Goal: Register for event/course

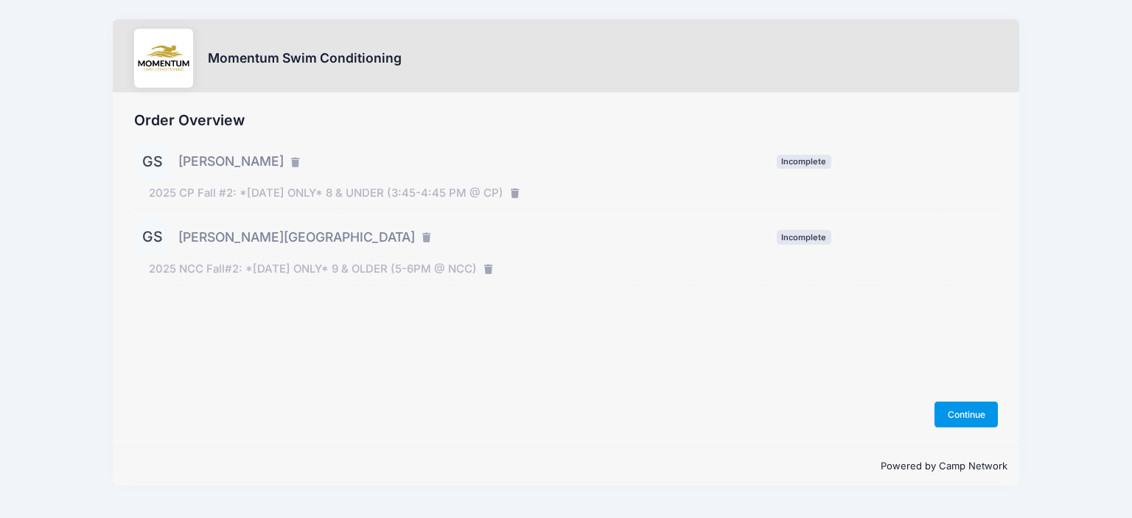
click at [981, 406] on button "Continue" at bounding box center [965, 414] width 63 height 25
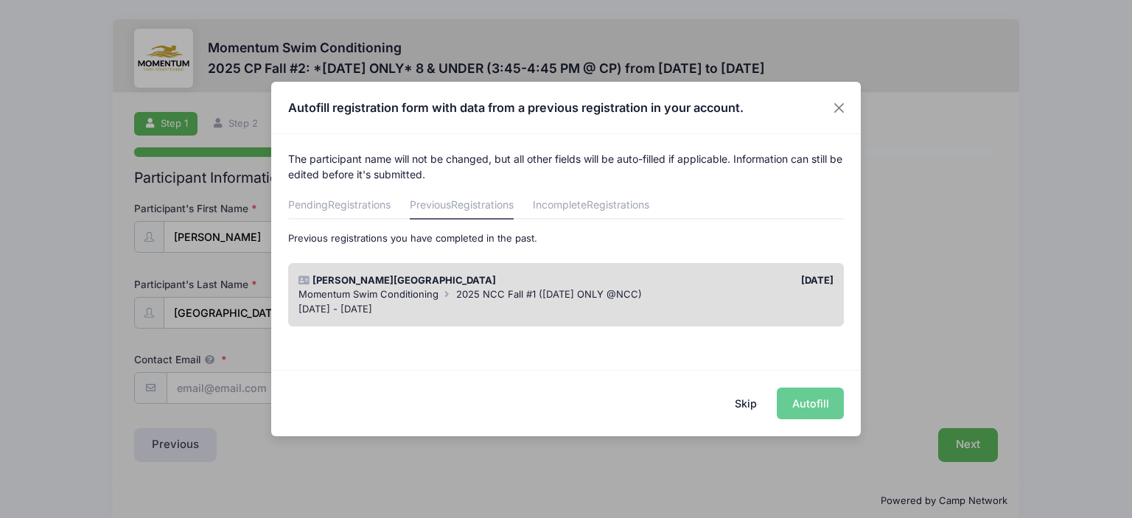
click at [808, 404] on div "Skip Autofill" at bounding box center [565, 403] width 589 height 66
click at [802, 400] on div "Skip Autofill" at bounding box center [565, 403] width 589 height 66
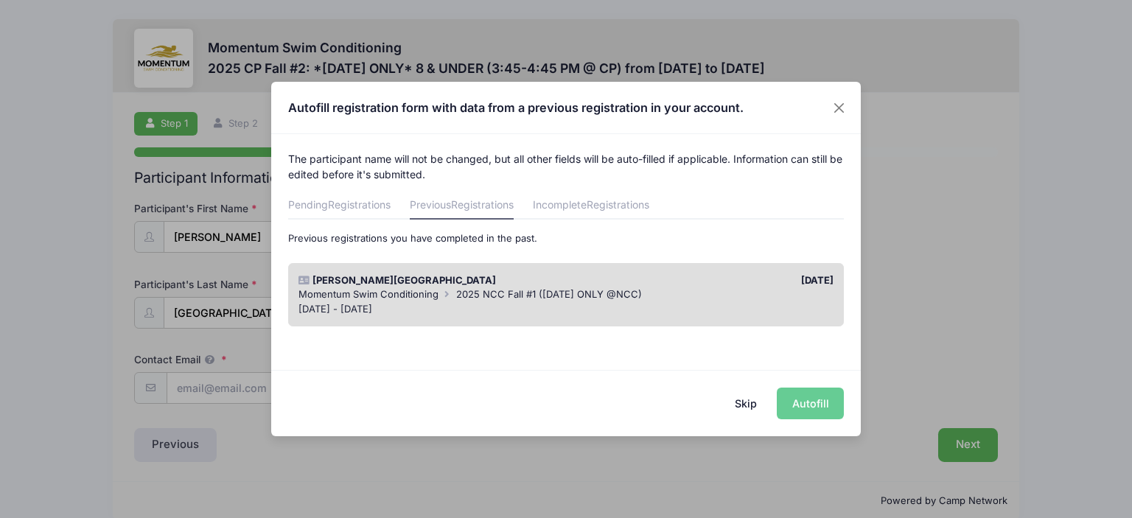
click at [483, 288] on span "2025 NCC Fall #1 (WEDNESDAY ONLY @NCC)" at bounding box center [549, 294] width 186 height 12
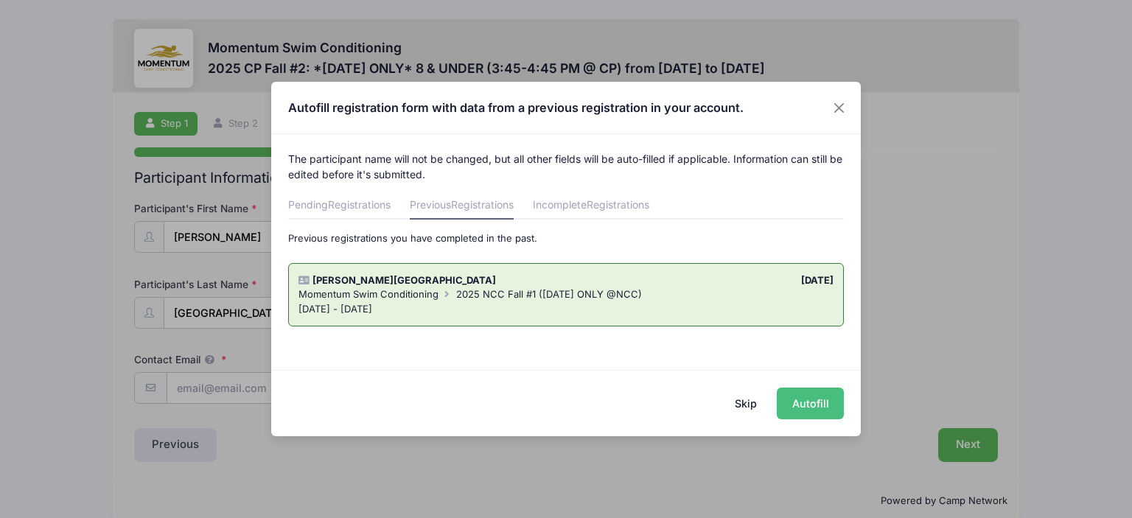
click at [813, 408] on button "Autofill" at bounding box center [810, 404] width 67 height 32
type input "cori.southwood@gmail.com"
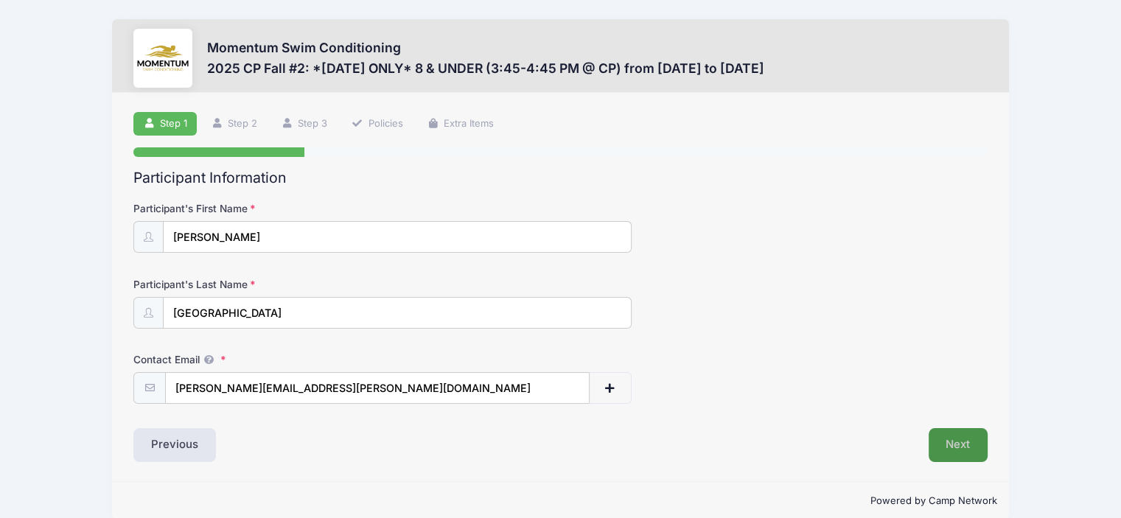
click at [958, 441] on button "Next" at bounding box center [958, 445] width 60 height 34
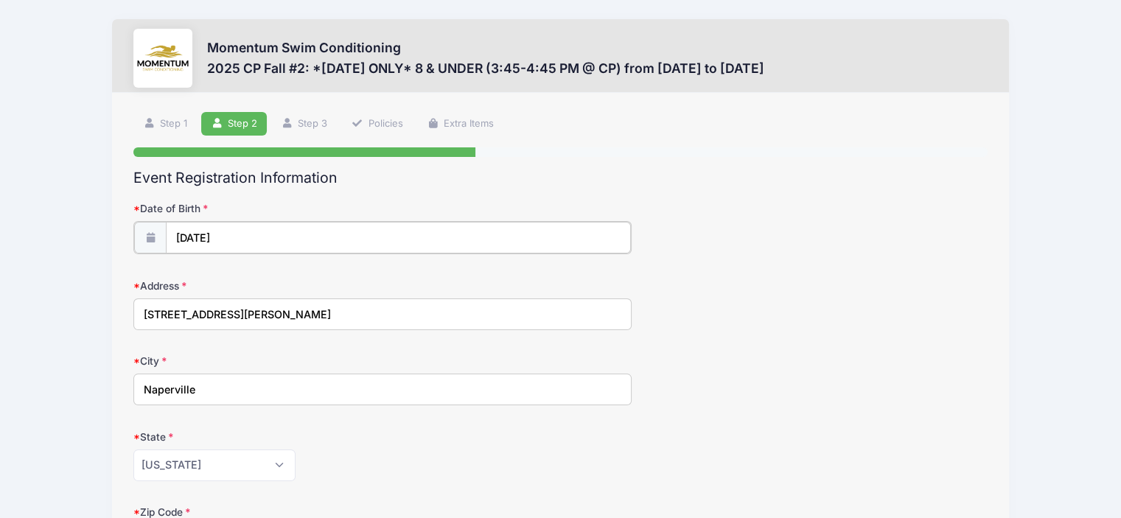
click at [274, 236] on input "09/04/2015" at bounding box center [398, 238] width 465 height 32
type input "2015"
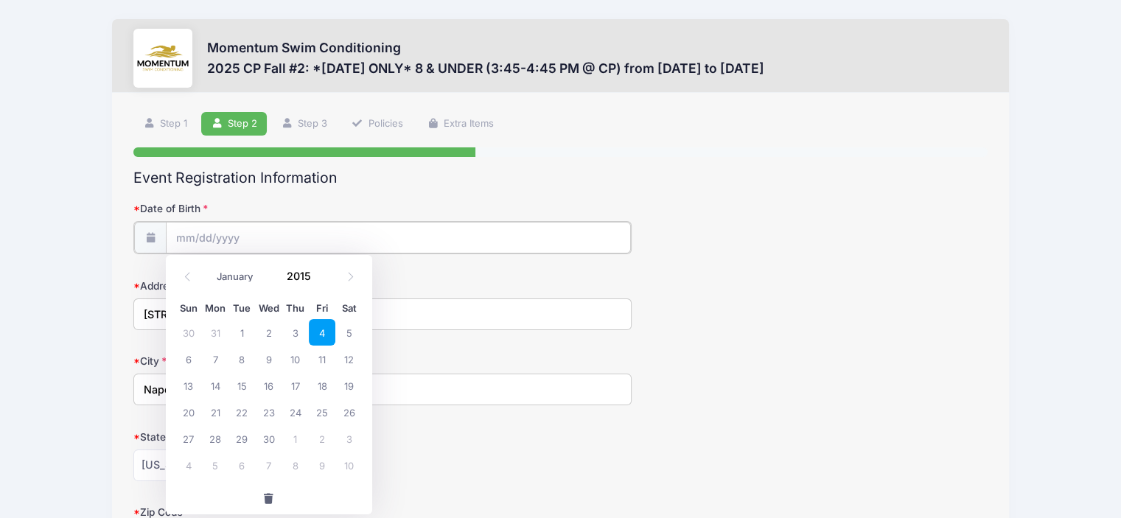
type input "2025"
click at [274, 236] on input "Date of Birth" at bounding box center [398, 238] width 465 height 32
click at [182, 232] on input "Date of Birth" at bounding box center [398, 238] width 465 height 32
click at [183, 237] on input "Date of Birth" at bounding box center [398, 238] width 465 height 32
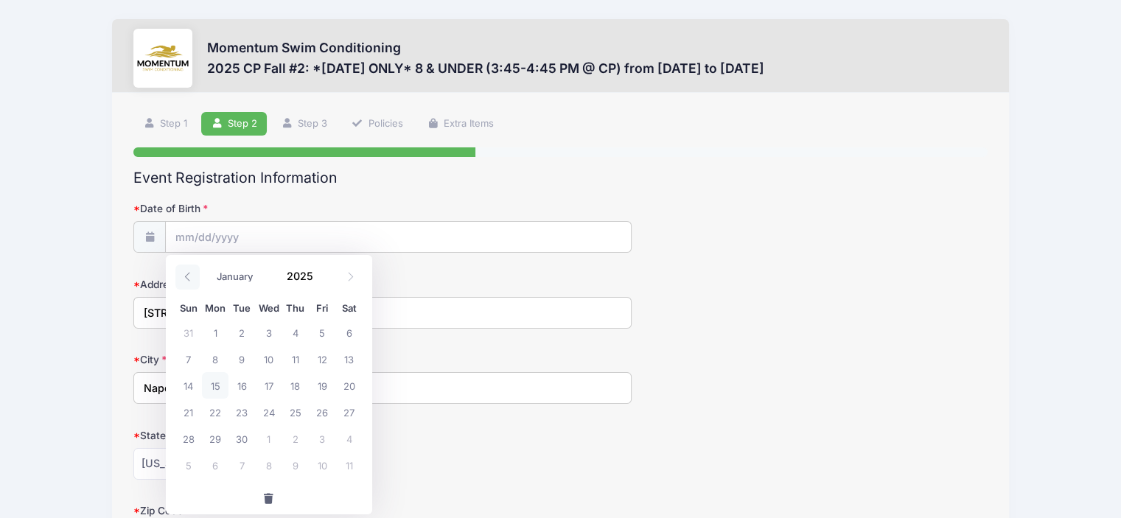
click at [189, 276] on icon at bounding box center [188, 277] width 10 height 10
select select "7"
click at [348, 361] on span "9" at bounding box center [348, 359] width 27 height 27
type input "08/09/2025"
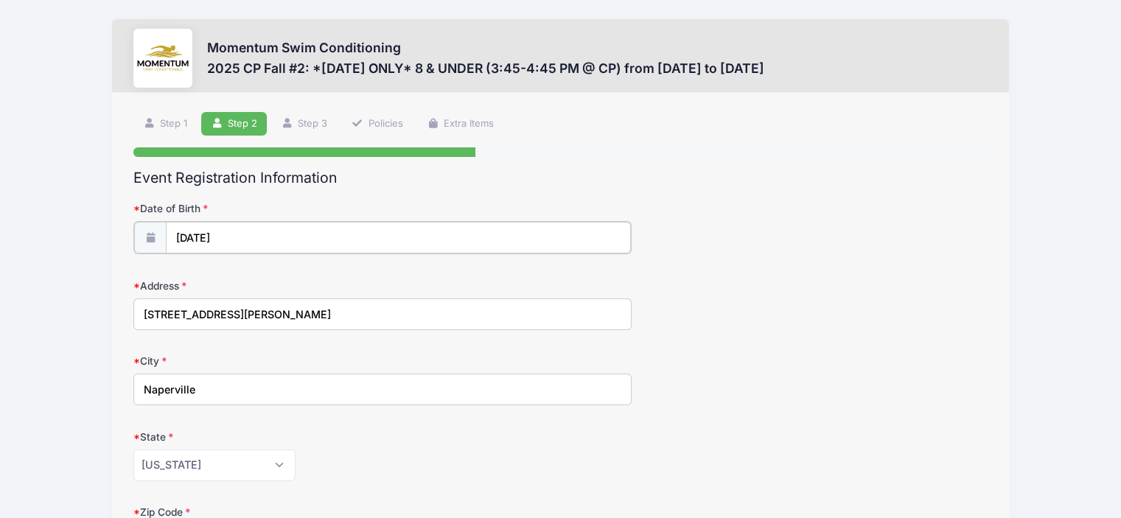
click at [278, 235] on input "08/09/2025" at bounding box center [398, 238] width 465 height 32
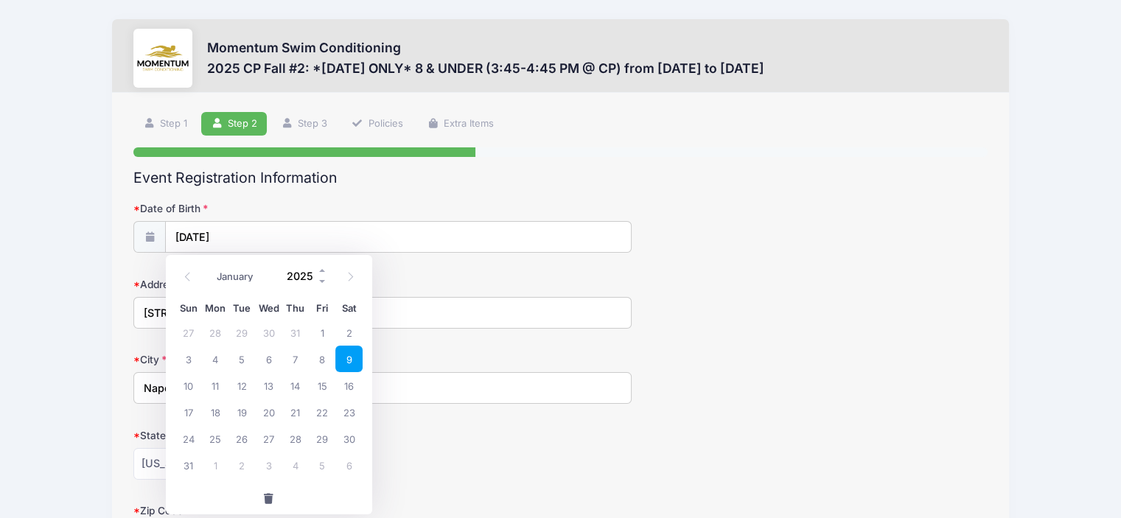
click at [301, 276] on input "2025" at bounding box center [304, 276] width 48 height 22
click at [322, 281] on span at bounding box center [323, 281] width 10 height 11
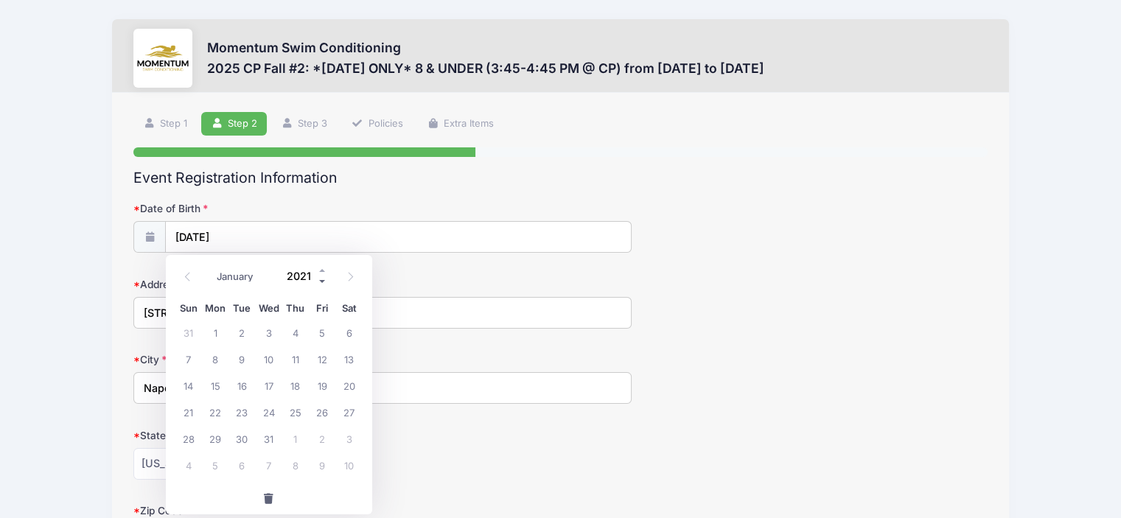
click at [322, 281] on span at bounding box center [323, 281] width 10 height 11
type input "2018"
click at [304, 272] on input "2018" at bounding box center [304, 276] width 48 height 22
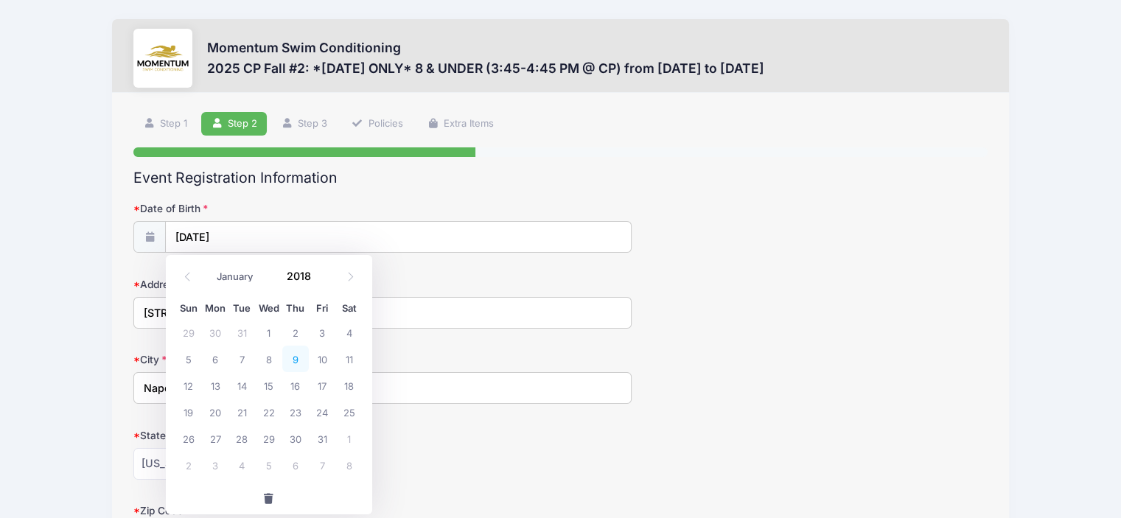
click at [296, 353] on span "9" at bounding box center [295, 359] width 27 height 27
type input "08/09/2018"
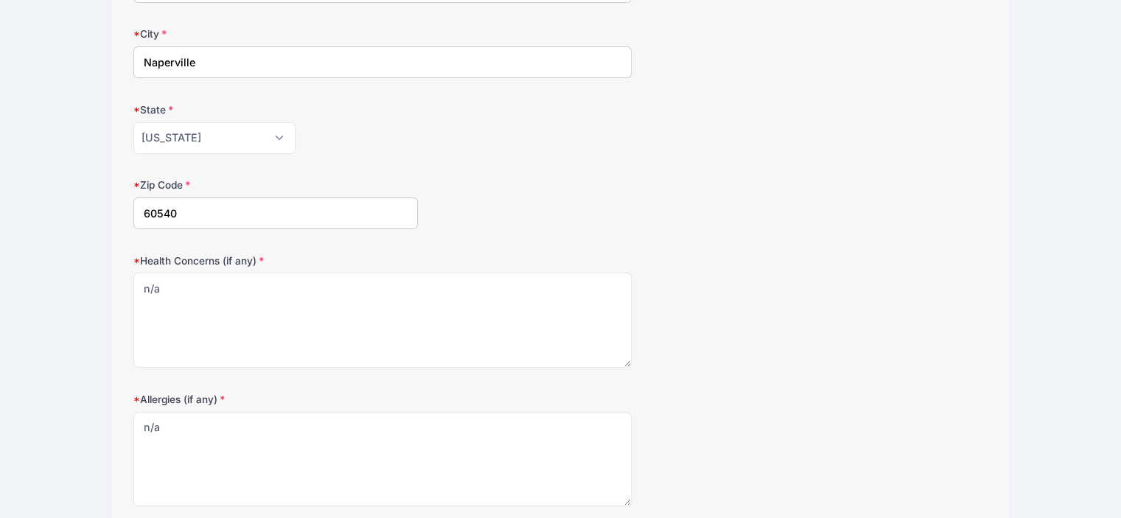
scroll to position [448, 0]
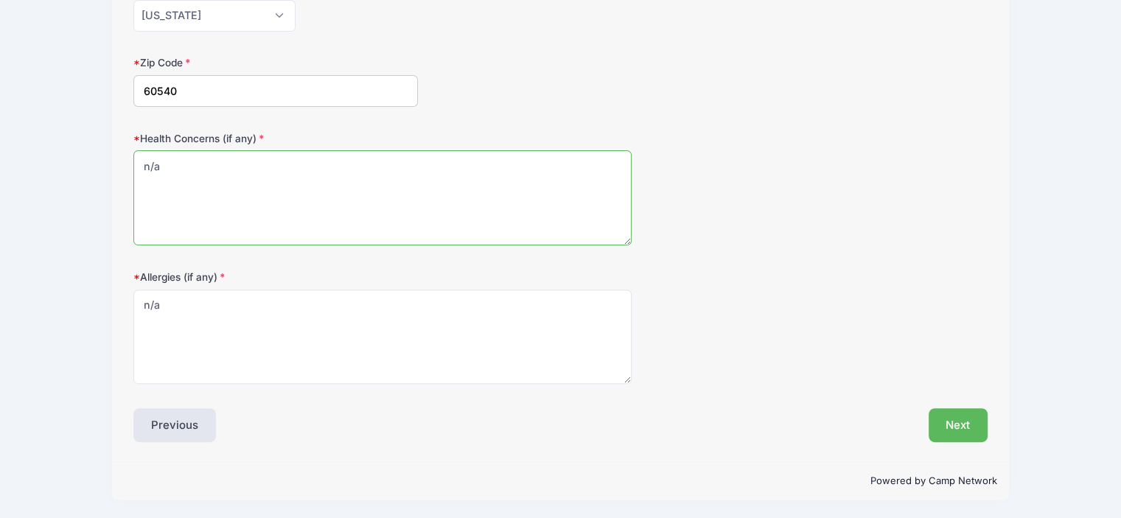
click at [175, 160] on textarea "n/a" at bounding box center [382, 197] width 498 height 95
type textarea "n"
type textarea "m"
type textarea "a"
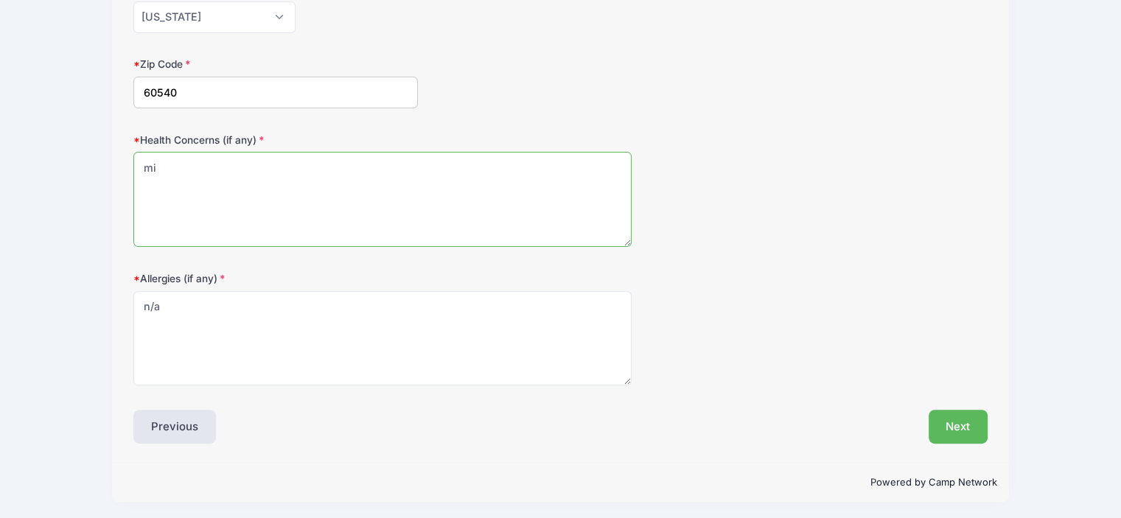
type textarea "m"
type textarea "mild asthma"
click at [173, 309] on textarea "n/a" at bounding box center [382, 338] width 498 height 95
type textarea "n"
type textarea "s"
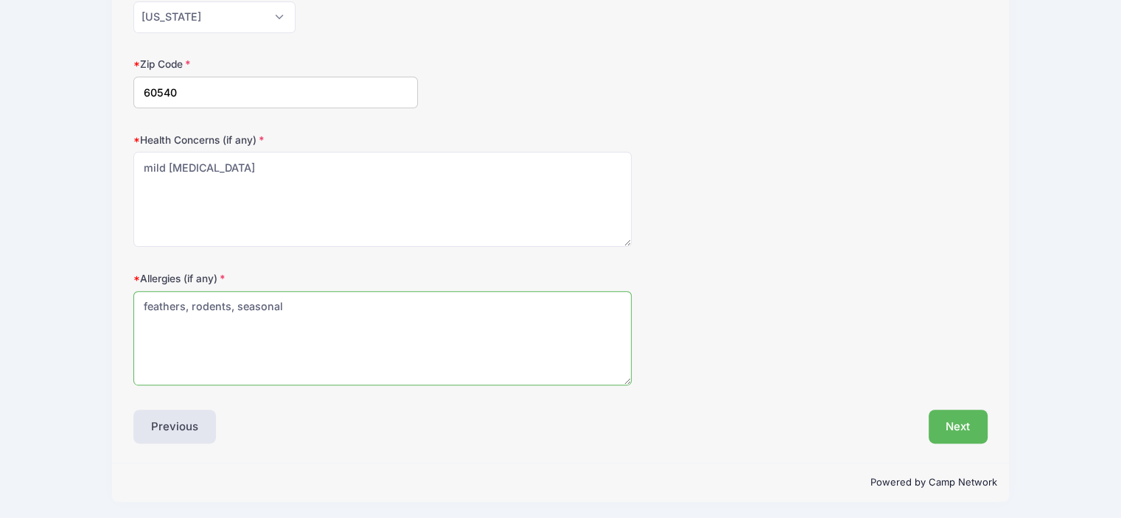
type textarea "feathers, rodents, seasonal"
click at [169, 161] on textarea "n/a" at bounding box center [382, 199] width 498 height 95
type textarea "asthma"
click at [958, 410] on button "Next" at bounding box center [958, 427] width 60 height 34
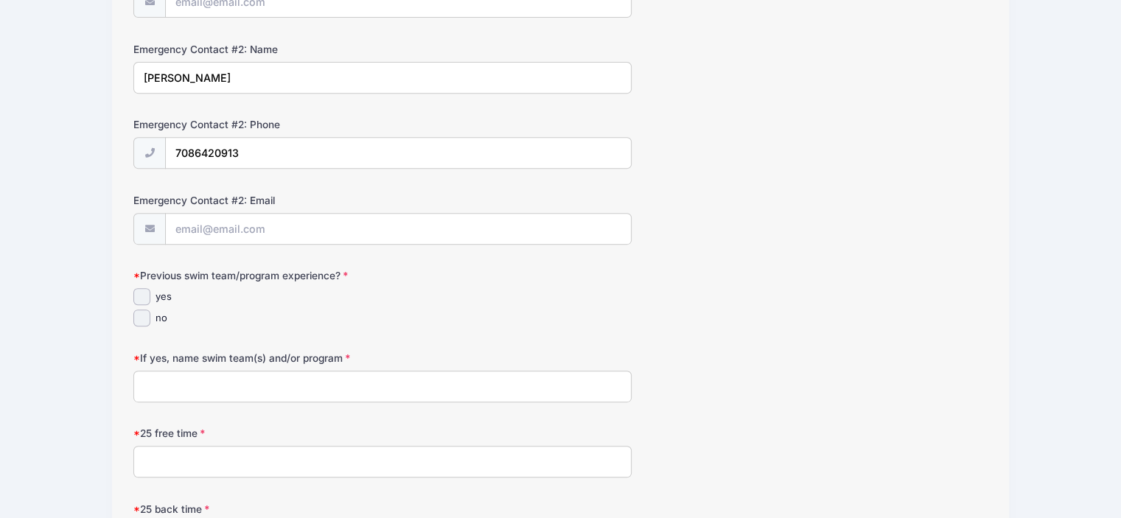
scroll to position [645, 0]
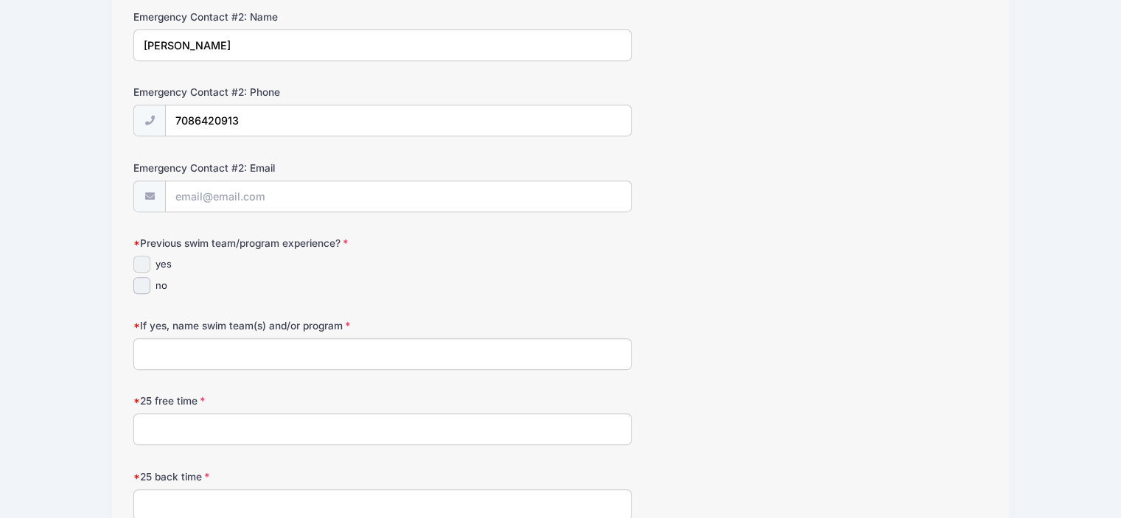
click at [143, 259] on input "yes" at bounding box center [141, 264] width 17 height 17
checkbox input "true"
click at [163, 347] on input "If yes, name swim team(s) and/or program" at bounding box center [382, 354] width 498 height 32
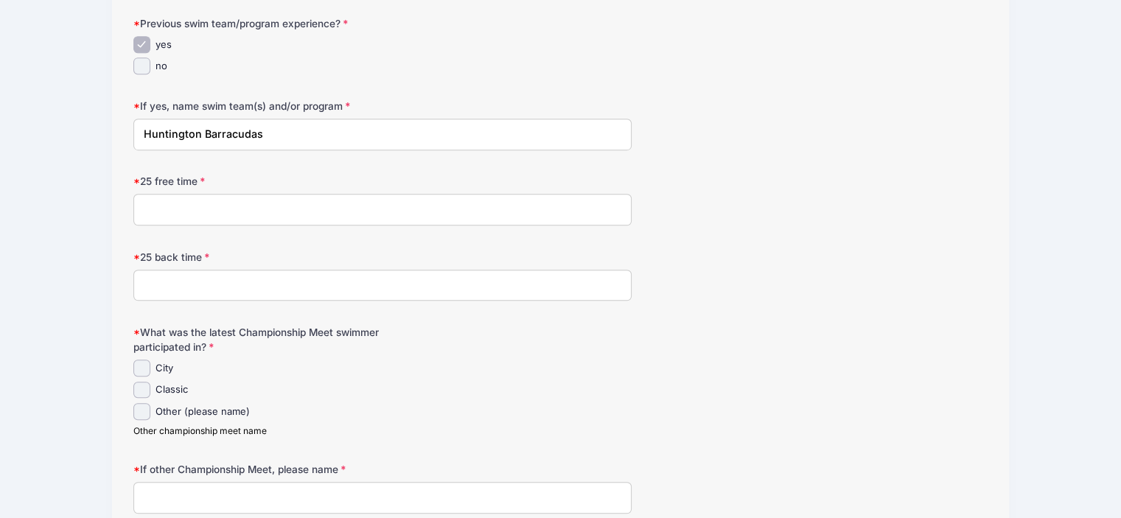
scroll to position [880, 0]
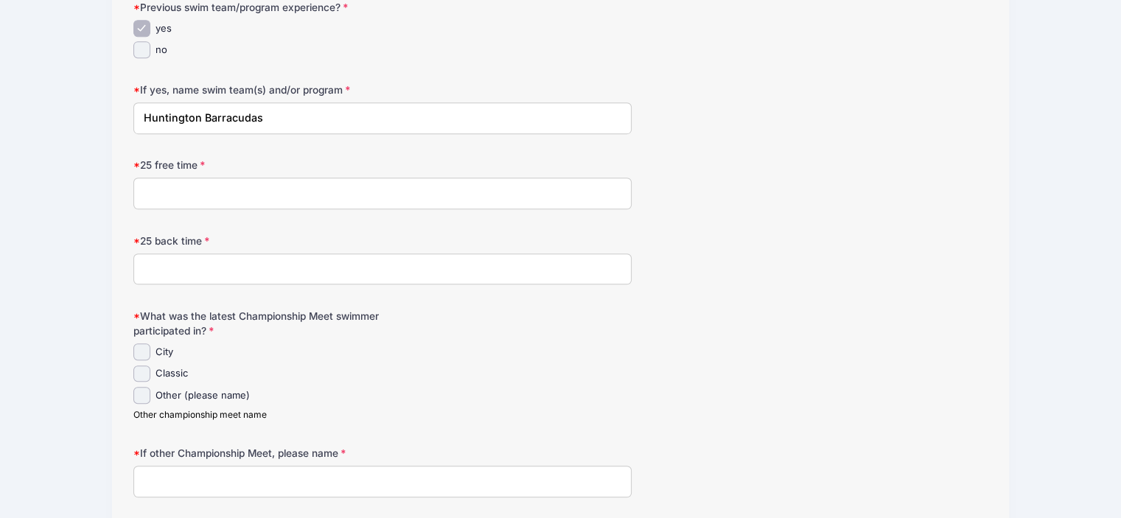
type input "Huntington Barracudas"
click at [488, 197] on input "25 free time" at bounding box center [382, 194] width 498 height 32
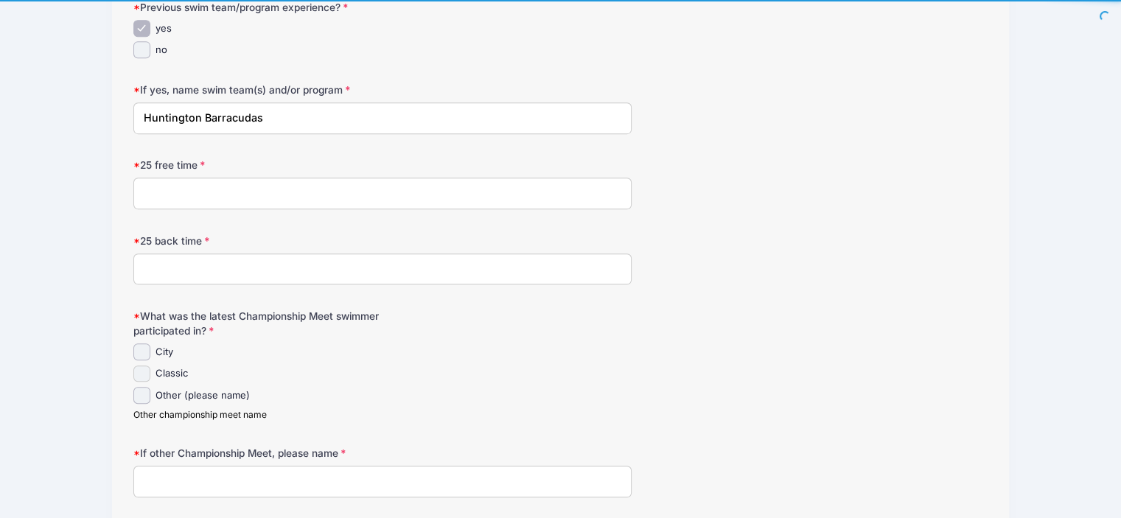
click at [137, 370] on input "Classic" at bounding box center [141, 373] width 17 height 17
checkbox input "true"
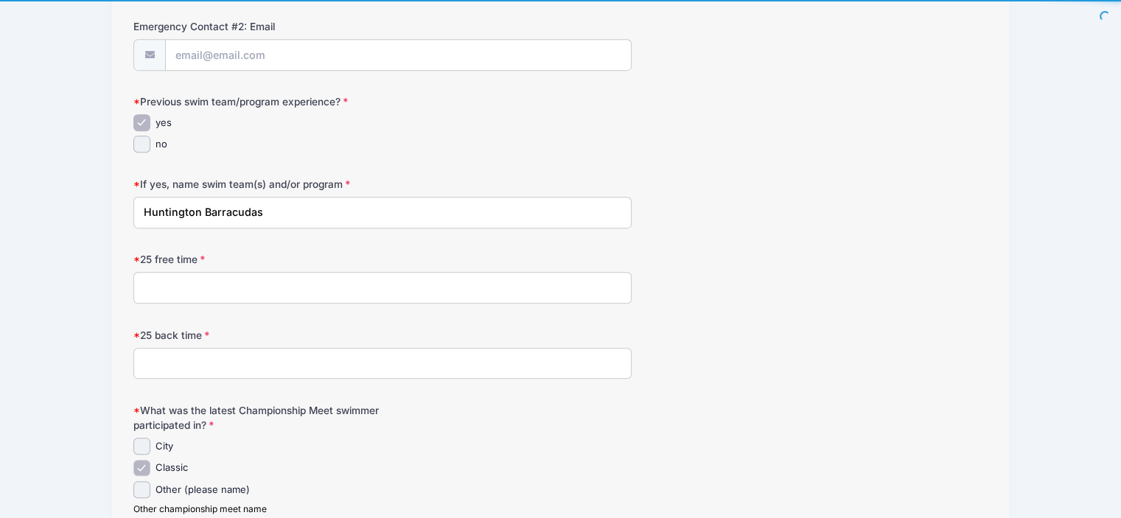
scroll to position [784, 0]
click at [276, 295] on input "25 free time" at bounding box center [382, 290] width 498 height 32
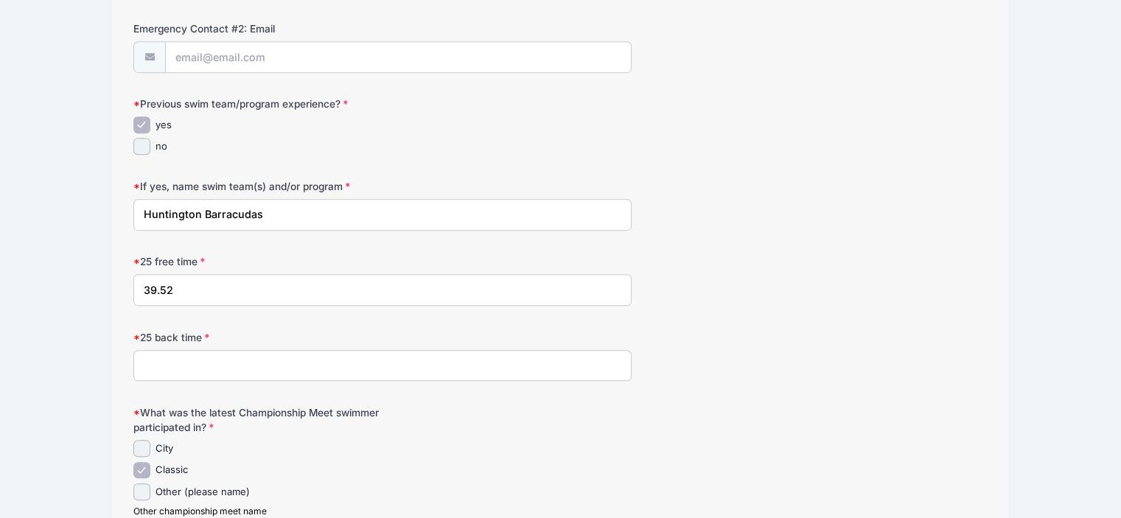
type input "39.52"
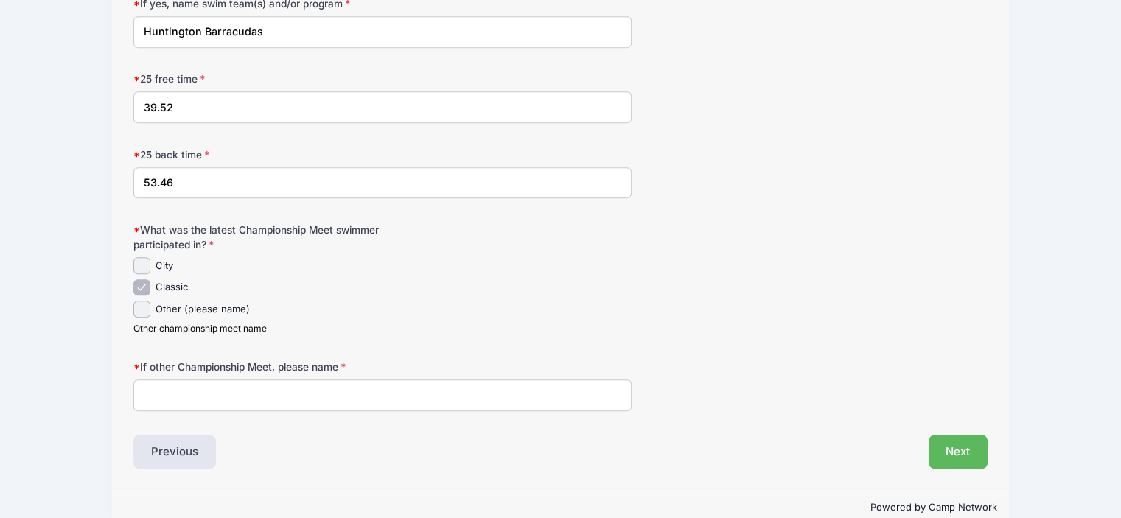
scroll to position [990, 0]
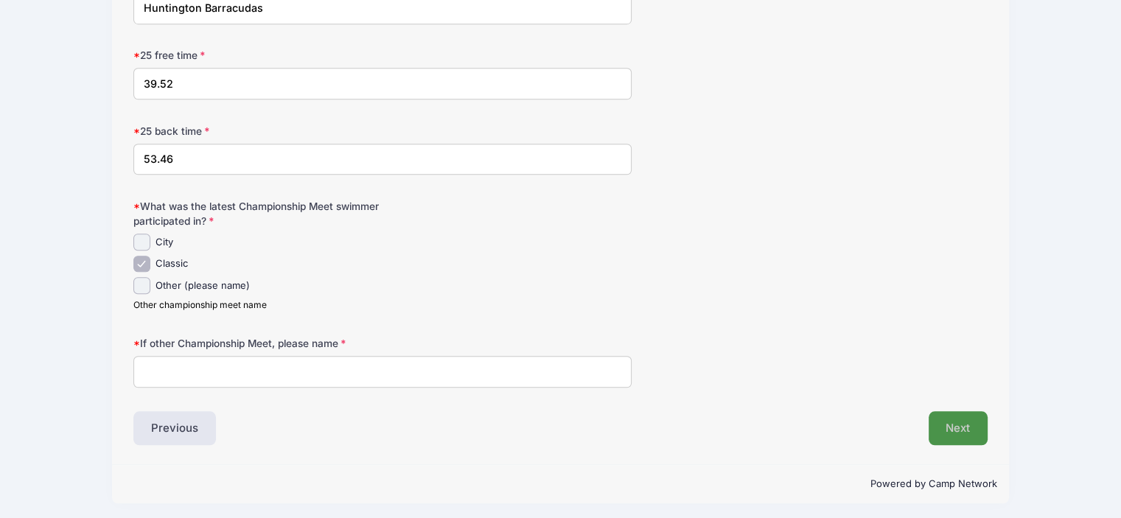
type input "53.46"
click at [965, 416] on button "Next" at bounding box center [958, 428] width 60 height 34
